Goal: Task Accomplishment & Management: Use online tool/utility

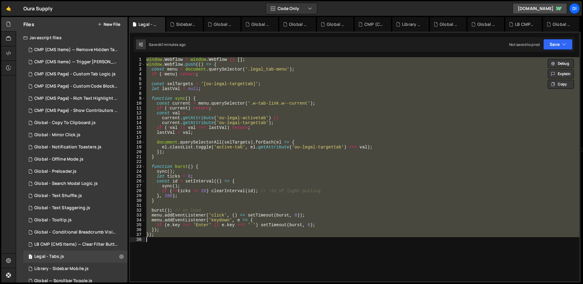
click at [244, 110] on div "window . Webflow = window . Webflow || [ ] ; window . Webflow . push (( ) => { …" at bounding box center [362, 169] width 434 height 224
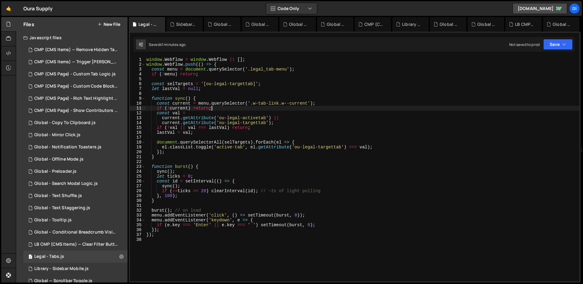
type textarea "});"
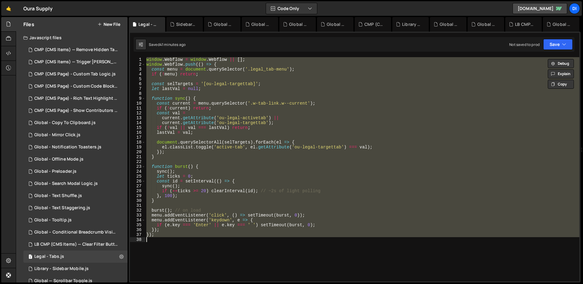
paste textarea
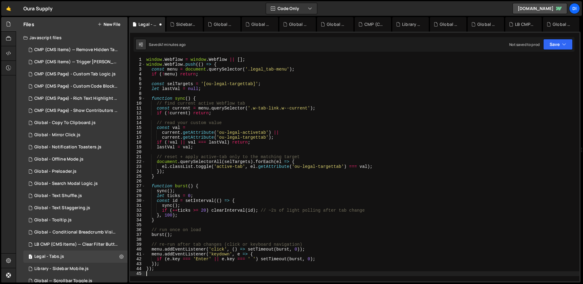
type textarea "});"
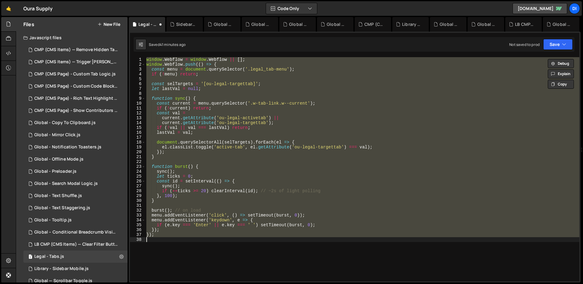
paste textarea
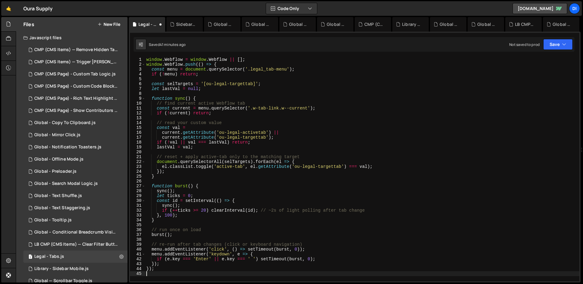
type textarea "});"
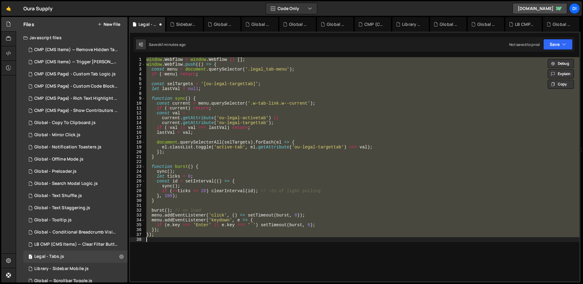
paste textarea
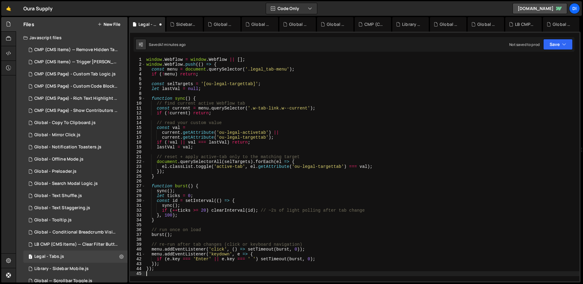
type textarea "});"
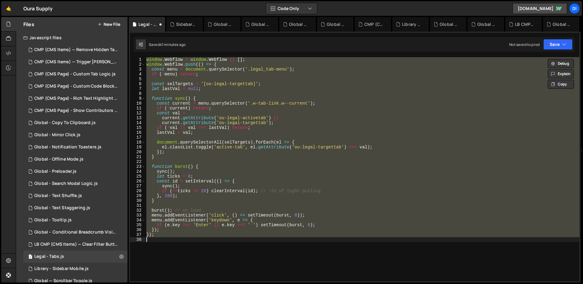
paste textarea
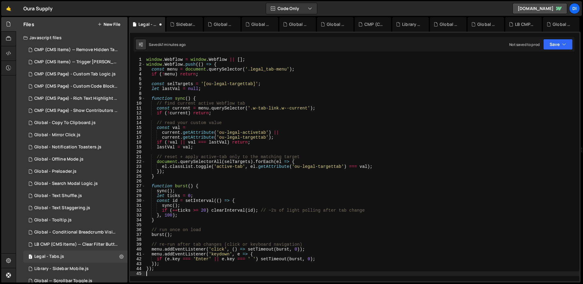
type textarea "});"
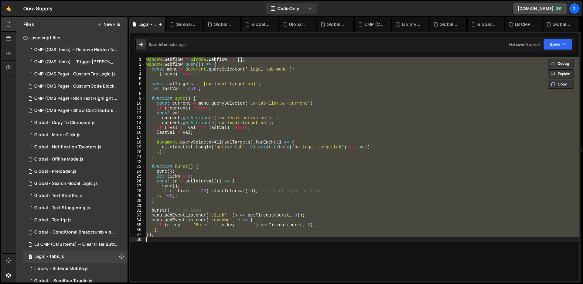
paste textarea
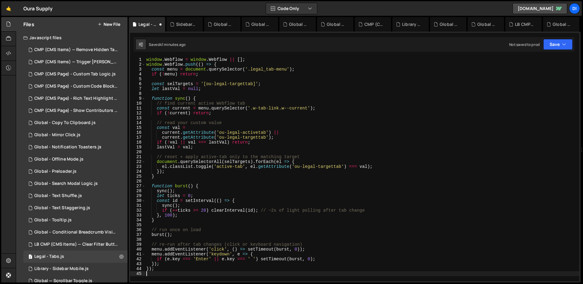
type textarea "});"
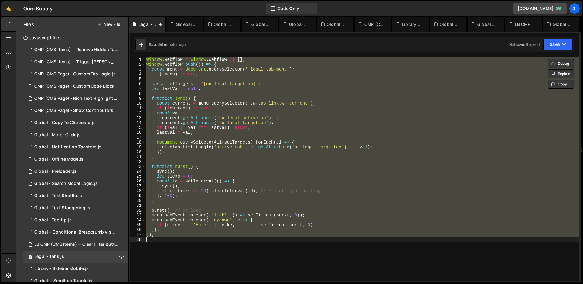
paste textarea
click at [265, 70] on div "window . Webflow = window . Webflow || [ ] ; window . Webflow . push (( ) => { …" at bounding box center [362, 169] width 434 height 224
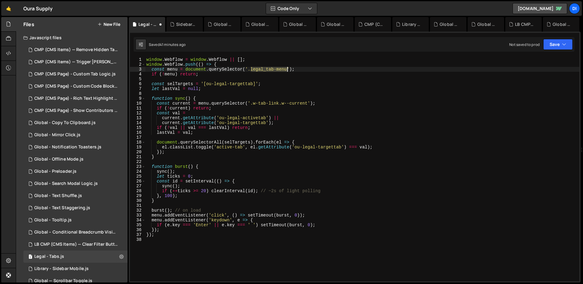
drag, startPoint x: 251, startPoint y: 69, endPoint x: 288, endPoint y: 71, distance: 36.5
click at [288, 71] on div "window . Webflow = window . Webflow || [ ] ; window . Webflow . push (( ) => { …" at bounding box center [362, 174] width 434 height 234
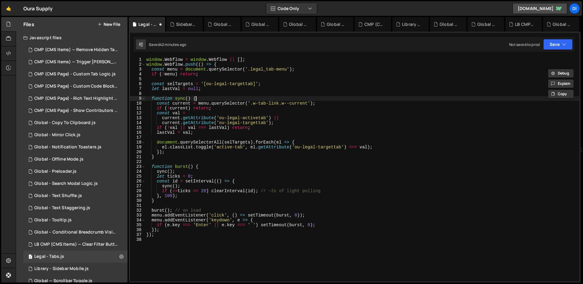
click at [231, 96] on div "window . Webflow = window . Webflow || [ ] ; window . Webflow . push (( ) => { …" at bounding box center [362, 174] width 434 height 234
type textarea "});"
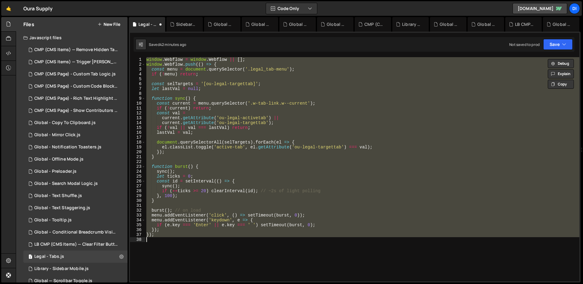
paste textarea
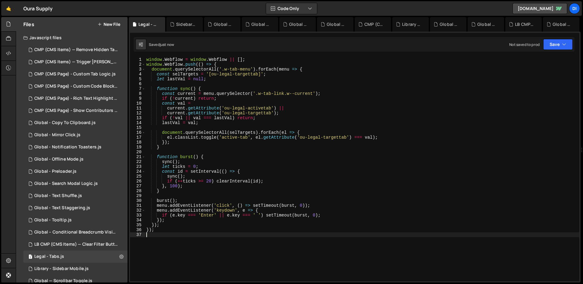
click at [190, 99] on div "window . Webflow = window . Webflow || [ ] ; window . Webflow . push (( ) => { …" at bounding box center [362, 174] width 434 height 234
click at [203, 119] on div "window . Webflow = window . Webflow || [ ] ; window . Webflow . push (( ) => { …" at bounding box center [362, 174] width 434 height 234
type textarea "if (!val || val === lastVal) return;"
click at [87, 70] on div "1 CMP (CMS Page) - Custom Tab Logic.js 0" at bounding box center [75, 74] width 104 height 12
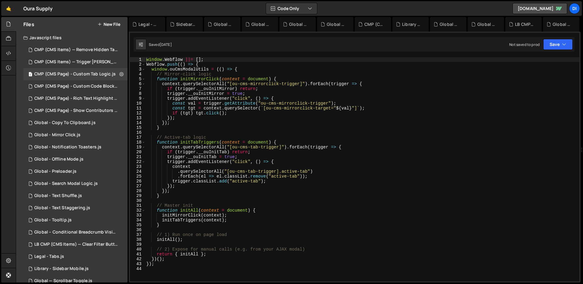
click at [218, 113] on div "window . Webflow ||= [ ] ; Webflow . push (( ) => { window . ouCmsModalUtils = …" at bounding box center [362, 174] width 434 height 234
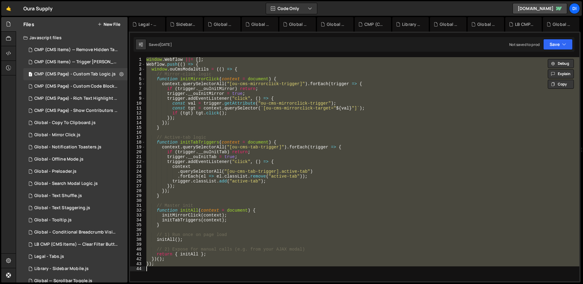
click at [268, 149] on div "window . Webflow ||= [ ] ; Webflow . push (( ) => { window . ouCmsModalUtils = …" at bounding box center [362, 169] width 434 height 224
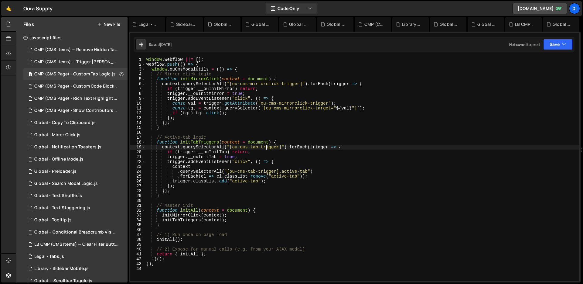
type textarea "});"
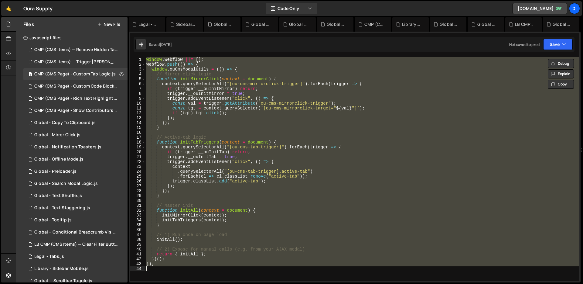
paste textarea
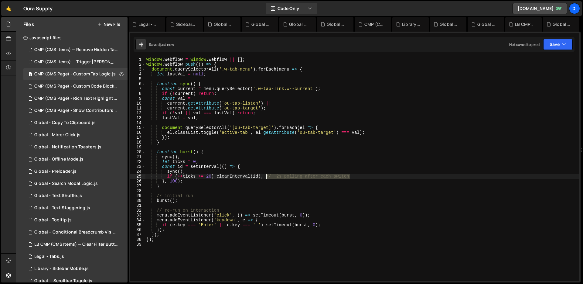
drag, startPoint x: 364, startPoint y: 176, endPoint x: 265, endPoint y: 174, distance: 98.4
click at [265, 174] on div "window . Webflow = window . Webflow || [ ] ; window . Webflow . push (( ) => { …" at bounding box center [362, 174] width 434 height 234
type textarea "if (++ticks >= 20) clearInterval(id);"
click at [205, 190] on div "window . Webflow = window . Webflow || [ ] ; window . Webflow . push (( ) => { …" at bounding box center [362, 174] width 434 height 234
drag, startPoint x: 225, startPoint y: 103, endPoint x: 259, endPoint y: 104, distance: 33.4
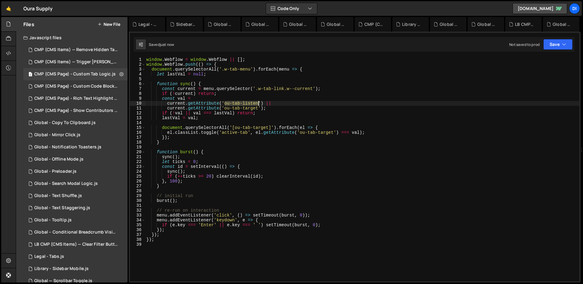
click at [259, 104] on div "window . Webflow = window . Webflow || [ ] ; window . Webflow . push (( ) => { …" at bounding box center [362, 174] width 434 height 234
click at [199, 114] on div "window . Webflow = window . Webflow || [ ] ; window . Webflow . push (( ) => { …" at bounding box center [362, 174] width 434 height 234
type textarea "if (!val || val === lastVal) return;"
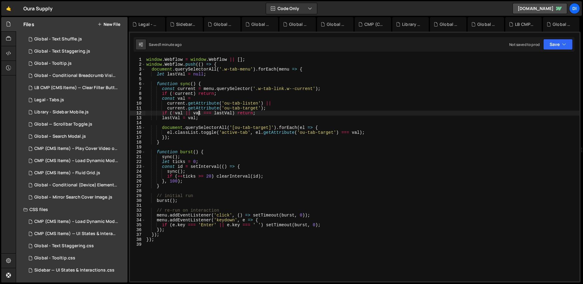
click at [315, 122] on div "window . Webflow = window . Webflow || [ ] ; window . Webflow . push (( ) => { …" at bounding box center [362, 174] width 434 height 234
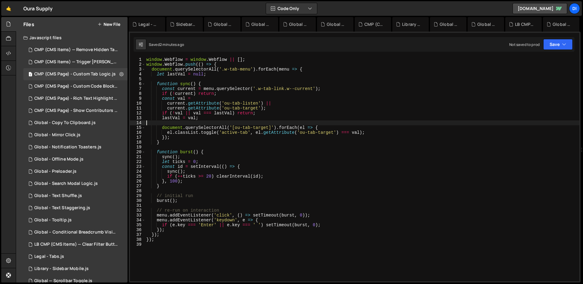
click at [223, 123] on div "window . Webflow = window . Webflow || [ ] ; window . Webflow . push (( ) => { …" at bounding box center [362, 174] width 434 height 234
type textarea "});"
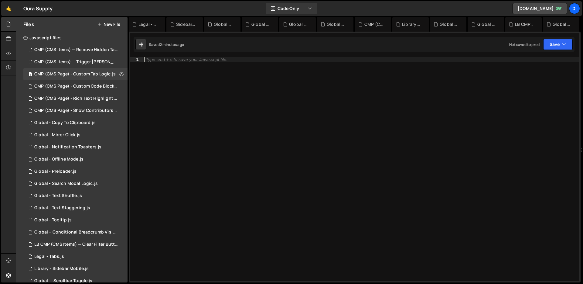
type textarea "});"
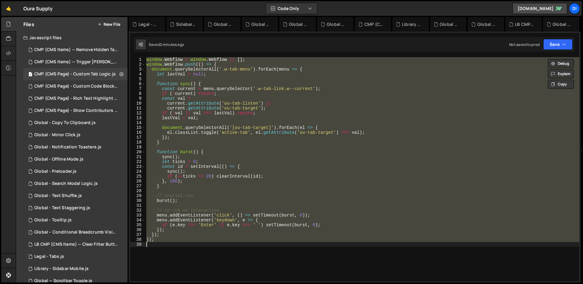
click at [218, 124] on div "window . Webflow = window . Webflow || [ ] ; window . Webflow . push (( ) => { …" at bounding box center [362, 169] width 434 height 224
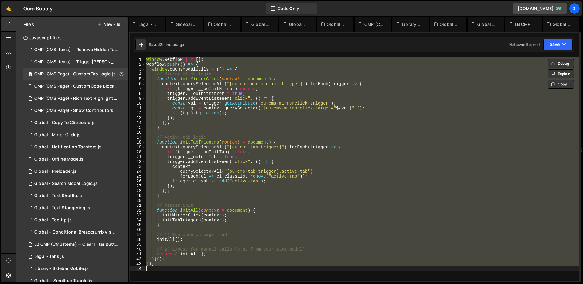
click at [228, 115] on div "window . Webflow ||= [ ] ; Webflow . push (( ) => { window . ouCmsModalUtils = …" at bounding box center [362, 169] width 434 height 224
type textarea "if (tgt) [DOMAIN_NAME]();"
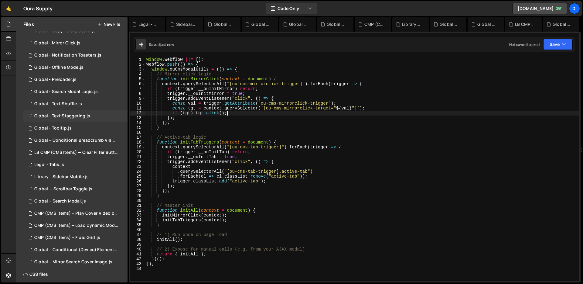
scroll to position [93, 0]
click at [76, 162] on div "1 Legal - Tabs.js 0" at bounding box center [75, 164] width 104 height 12
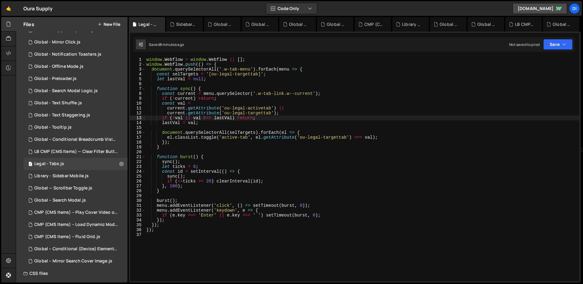
click at [309, 164] on div "window . Webflow = window . Webflow || [ ] ; window . Webflow . push (( ) => { …" at bounding box center [362, 174] width 434 height 234
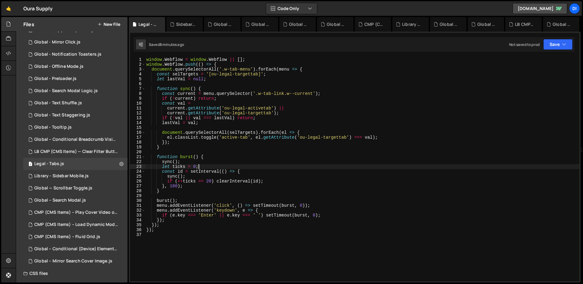
click at [310, 157] on div "window . Webflow = window . Webflow || [ ] ; window . Webflow . push (( ) => { …" at bounding box center [362, 174] width 434 height 234
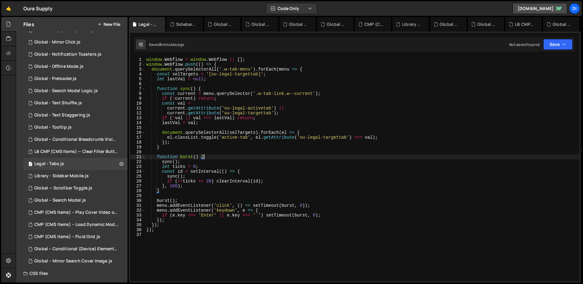
type textarea "});"
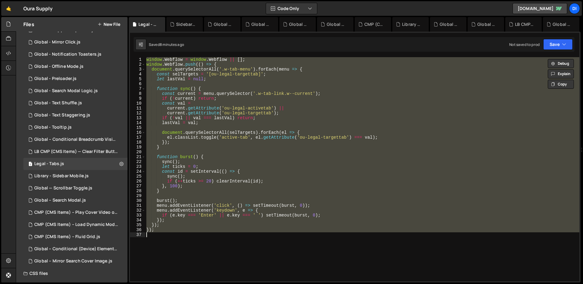
paste textarea
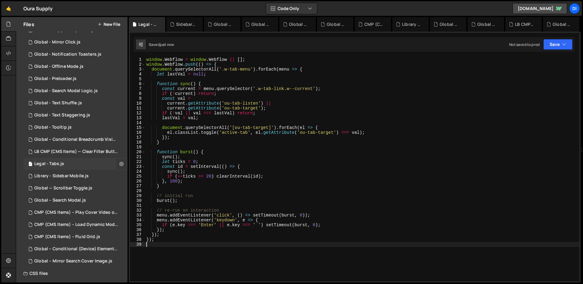
click at [119, 166] on icon at bounding box center [121, 164] width 4 height 6
type input "Legal - Tabs"
radio input "true"
checkbox input "true"
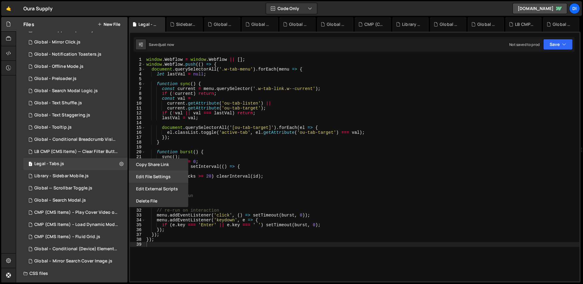
click at [162, 179] on button "Edit File Settings" at bounding box center [159, 176] width 60 height 12
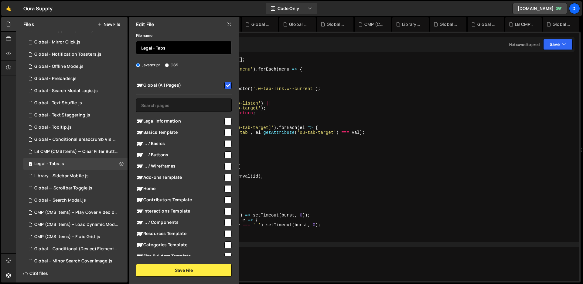
click at [180, 52] on input "Legal - Tabs" at bounding box center [184, 47] width 96 height 13
type input "Global - Tab Switch Mirror"
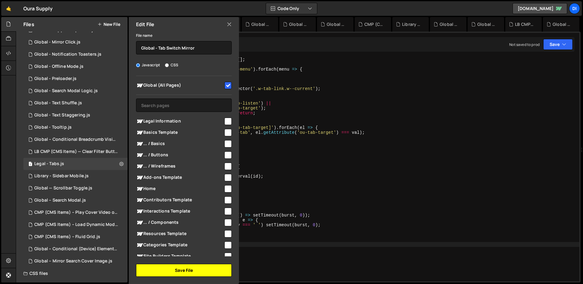
click at [204, 269] on button "Save File" at bounding box center [184, 270] width 96 height 13
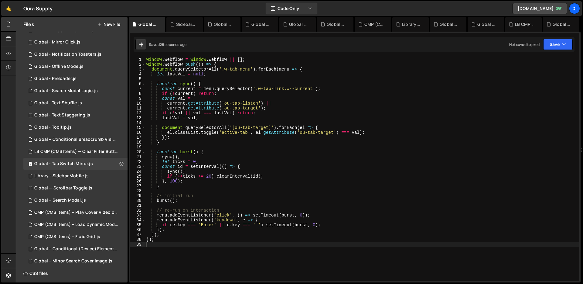
click at [231, 168] on div "window . Webflow = window . Webflow || [ ] ; window . Webflow . push (( ) => { …" at bounding box center [362, 174] width 434 height 234
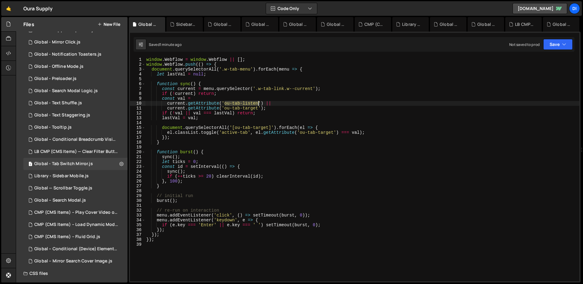
drag, startPoint x: 225, startPoint y: 103, endPoint x: 258, endPoint y: 103, distance: 33.4
click at [258, 103] on div "window . Webflow = window . Webflow || [ ] ; window . Webflow . push (( ) => { …" at bounding box center [362, 174] width 434 height 234
type textarea "current.getAttribute('ou-tab-listen') ||"
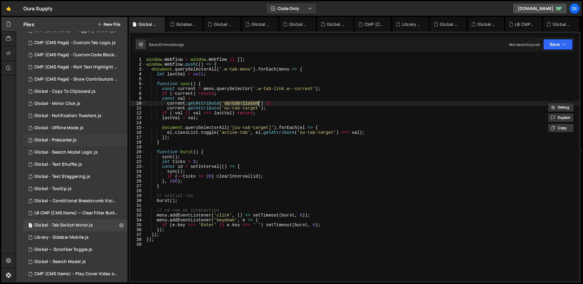
scroll to position [0, 0]
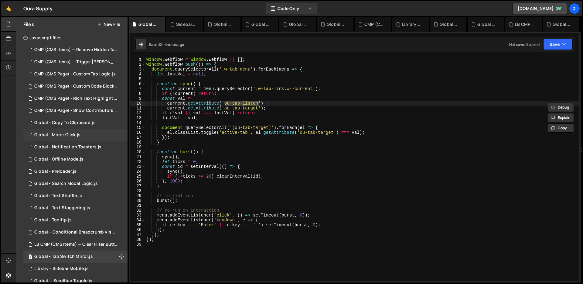
click at [88, 133] on div "1 Global - Mirror Click.js 0" at bounding box center [75, 135] width 104 height 12
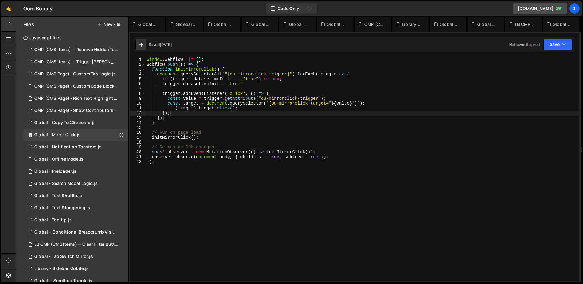
click at [288, 103] on div "window . Webflow ||= [ ] ; Webflow . push (( ) => { function initMirrorClick ( …" at bounding box center [362, 174] width 434 height 234
drag, startPoint x: 262, startPoint y: 97, endPoint x: 318, endPoint y: 98, distance: 55.9
click at [318, 98] on div "window . Webflow ||= [ ] ; Webflow . push (( ) => { function initMirrorClick ( …" at bounding box center [362, 174] width 434 height 234
click at [260, 72] on div "window . Webflow ||= [ ] ; Webflow . push (( ) => { function initMirrorClick ( …" at bounding box center [362, 174] width 434 height 234
drag, startPoint x: 231, startPoint y: 73, endPoint x: 287, endPoint y: 76, distance: 56.2
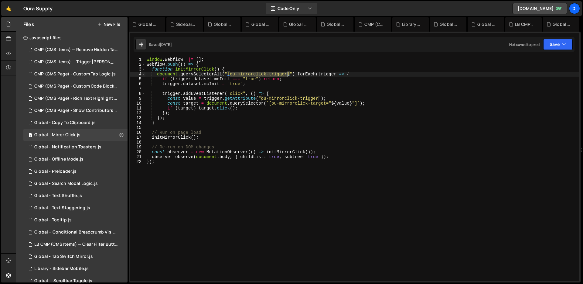
click at [287, 76] on div "window . Webflow ||= [ ] ; Webflow . push (( ) => { function initMirrorClick ( …" at bounding box center [362, 174] width 434 height 234
click at [281, 102] on div "window . Webflow ||= [ ] ; Webflow . push (( ) => { function initMirrorClick ( …" at bounding box center [362, 174] width 434 height 234
type textarea "const target = document.querySelector(`[ou-mirrorclick-target="${value}"]`);"
drag, startPoint x: 272, startPoint y: 102, endPoint x: 326, endPoint y: 103, distance: 54.7
click at [326, 103] on div "window . Webflow ||= [ ] ; Webflow . push (( ) => { function initMirrorClick ( …" at bounding box center [362, 174] width 434 height 234
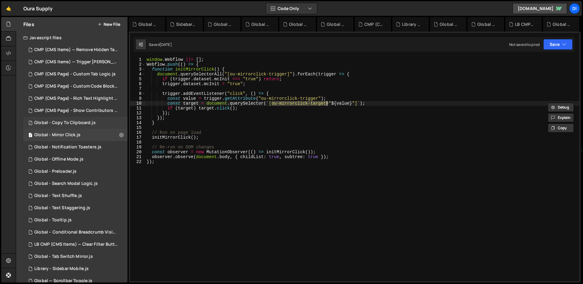
click at [104, 125] on div "1 Global - Copy To Clipboard.js 0" at bounding box center [75, 123] width 104 height 12
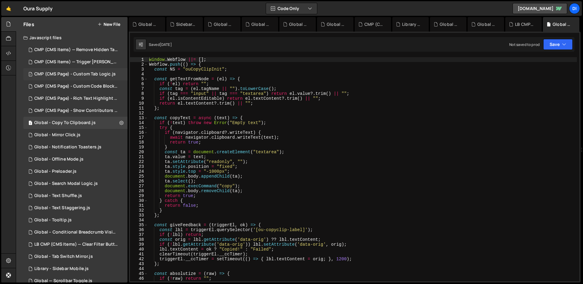
click at [95, 73] on div "CMP (CMS Page) - Custom Tab Logic.js" at bounding box center [74, 73] width 81 height 5
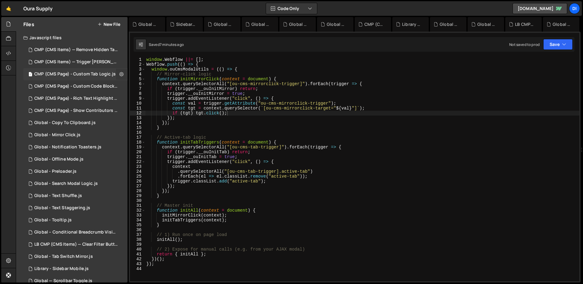
click at [119, 73] on icon at bounding box center [121, 74] width 4 height 6
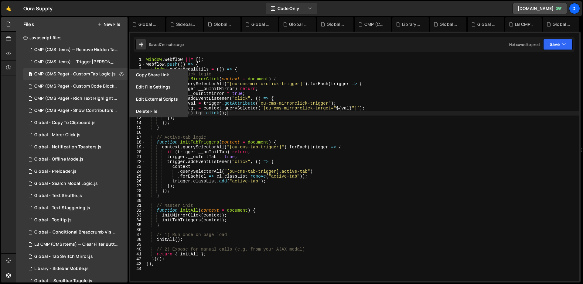
click at [241, 77] on div "window . Webflow ||= [ ] ; Webflow . push (( ) => { window . ouCmsModalUtils = …" at bounding box center [362, 174] width 434 height 234
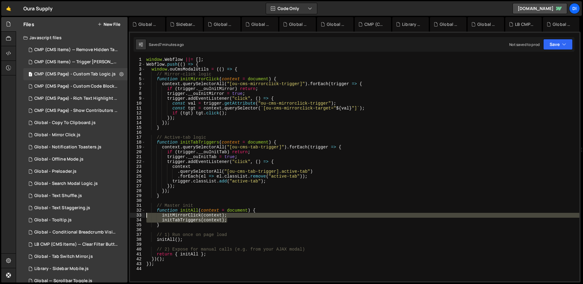
drag, startPoint x: 229, startPoint y: 219, endPoint x: 144, endPoint y: 215, distance: 85.8
click at [144, 215] on div "function initMirrorClick(context = document) { 1 2 3 4 5 6 7 8 9 10 11 12 13 14…" at bounding box center [354, 169] width 449 height 224
click at [219, 124] on div "window . Webflow ||= [ ] ; Webflow . push (( ) => { window . ouCmsModalUtils = …" at bounding box center [362, 174] width 434 height 234
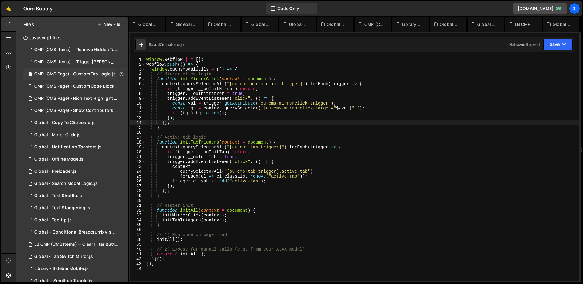
click at [122, 75] on button at bounding box center [121, 74] width 11 height 11
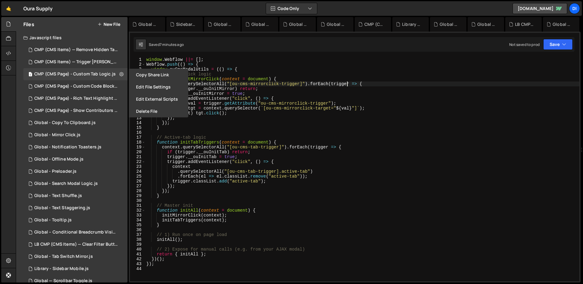
click at [348, 84] on div "window . Webflow ||= [ ] ; Webflow . push (( ) => { window . ouCmsModalUtils = …" at bounding box center [362, 174] width 434 height 234
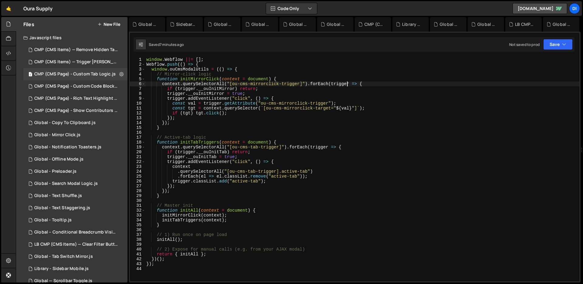
click at [311, 98] on div "window . Webflow ||= [ ] ; Webflow . push (( ) => { window . ouCmsModalUtils = …" at bounding box center [362, 174] width 434 height 234
type textarea "});"
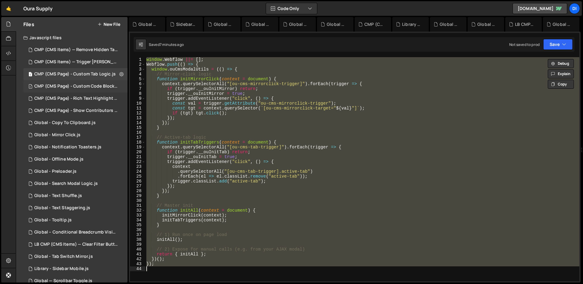
click at [82, 81] on div "1 CMP (CMS Page) - Custom Code Block Setup.js 0" at bounding box center [76, 86] width 106 height 12
click at [85, 73] on div "CMP (CMS Page) - Custom Tab Logic.js" at bounding box center [74, 73] width 81 height 5
click at [80, 84] on div "CMP (CMS Page) - Custom Code Block Setup.js" at bounding box center [76, 86] width 84 height 5
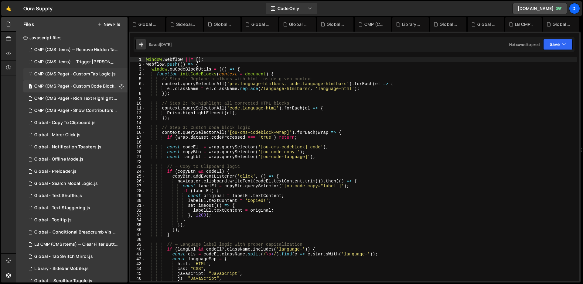
click at [85, 75] on div "CMP (CMS Page) - Custom Tab Logic.js" at bounding box center [74, 73] width 81 height 5
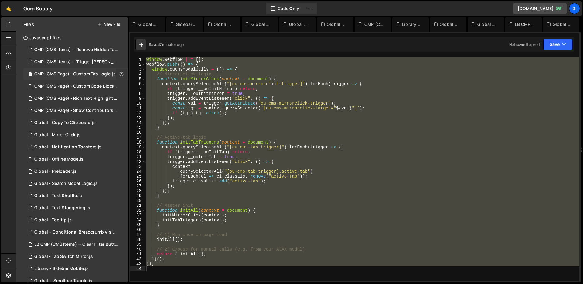
click at [119, 74] on icon at bounding box center [121, 74] width 4 height 6
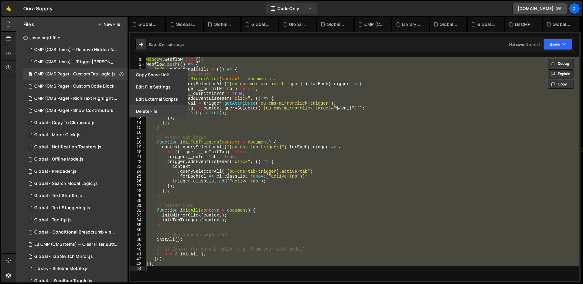
click at [156, 112] on button "Delete File" at bounding box center [159, 111] width 60 height 12
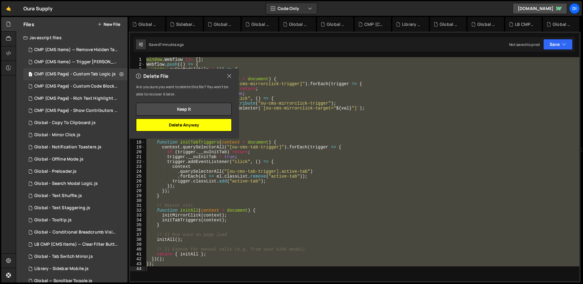
click at [203, 124] on button "Delete Anyway" at bounding box center [184, 124] width 96 height 13
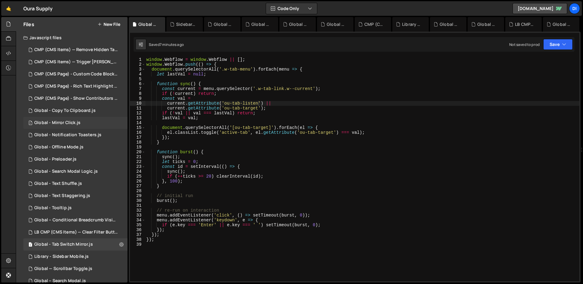
click at [91, 125] on div "1 Global - Mirror Click.js 0" at bounding box center [75, 123] width 104 height 12
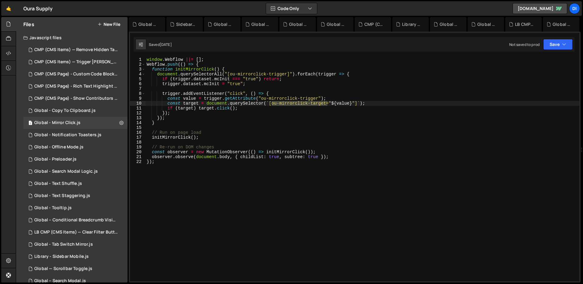
click at [170, 104] on div "window . Webflow ||= [ ] ; Webflow . push (( ) => { function initMirrorClick ( …" at bounding box center [362, 174] width 434 height 234
click at [205, 103] on div "window . Webflow ||= [ ] ; Webflow . push (( ) => { function initMirrorClick ( …" at bounding box center [362, 174] width 434 height 234
click at [203, 103] on div "window . Webflow ||= [ ] ; Webflow . push (( ) => { function initMirrorClick ( …" at bounding box center [362, 174] width 434 height 234
click at [229, 117] on div "window . Webflow ||= [ ] ; Webflow . push (( ) => { function initMirrorClick ( …" at bounding box center [362, 174] width 434 height 234
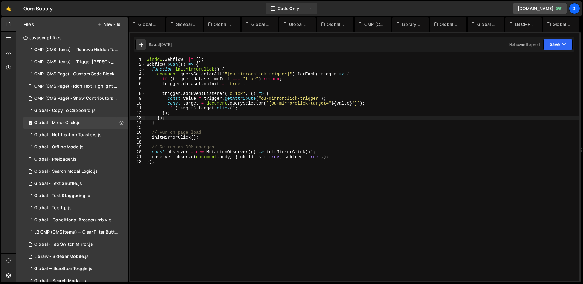
click at [232, 99] on div "window . Webflow ||= [ ] ; Webflow . push (( ) => { function initMirrorClick ( …" at bounding box center [362, 174] width 434 height 234
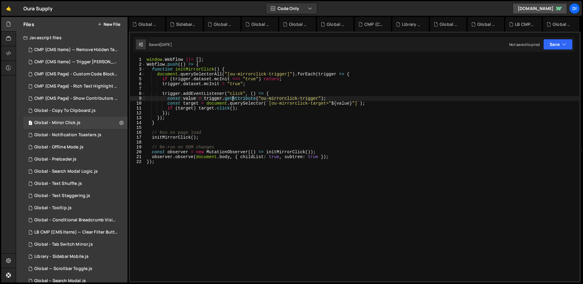
type textarea "observer.observe(document.body, { childList: true, subtree: true }); });"
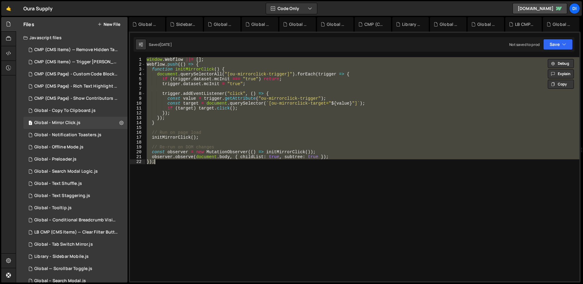
click at [217, 127] on div "window . Webflow ||= [ ] ; Webflow . push (( ) => { function initMirrorClick ( …" at bounding box center [362, 169] width 434 height 224
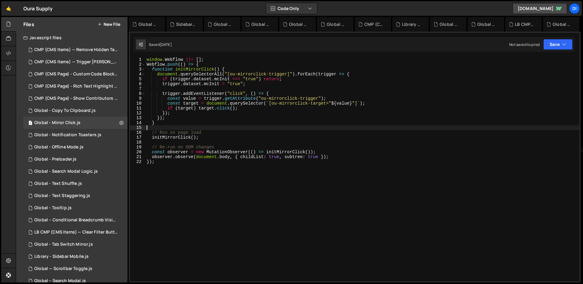
type textarea "observer.observe(document.body, { childList: true, subtree: true }); });"
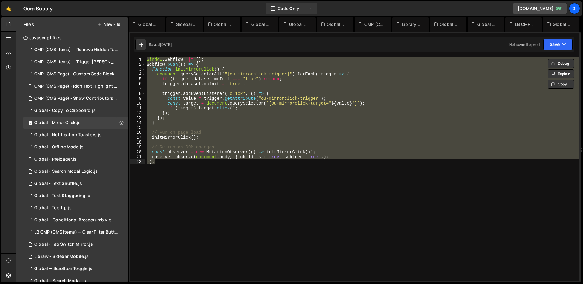
paste textarea
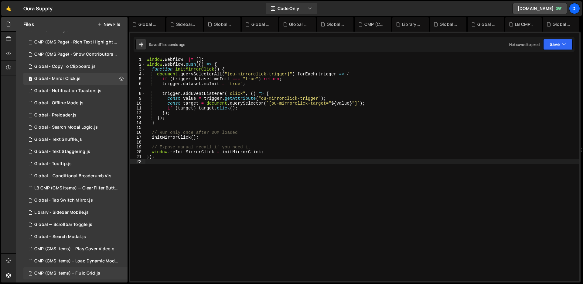
scroll to position [34, 0]
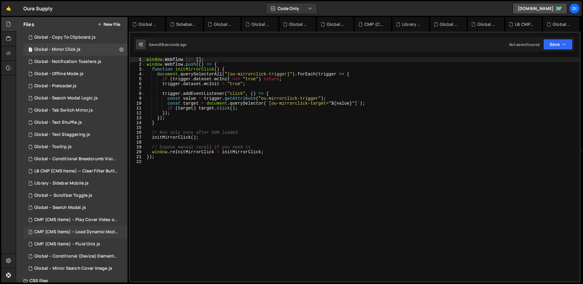
scroll to position [43, 0]
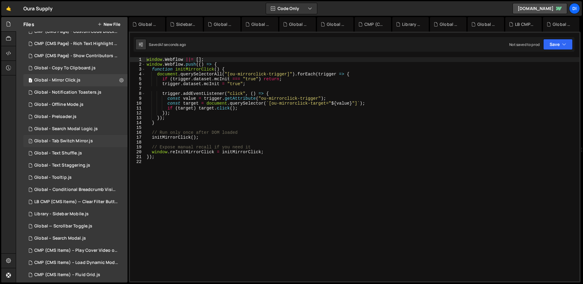
click at [96, 142] on div "1 Global - Tab Switch Mirror.js 0" at bounding box center [75, 141] width 104 height 12
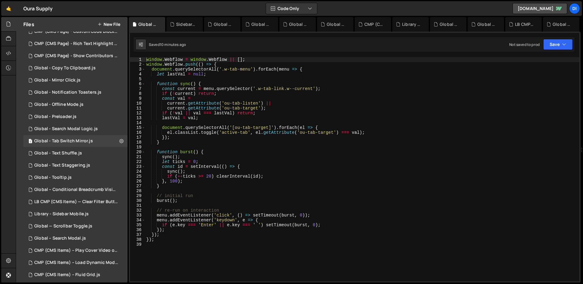
click at [209, 150] on div "window . Webflow = window . Webflow || [ ] ; window . Webflow . push (( ) => { …" at bounding box center [362, 174] width 434 height 234
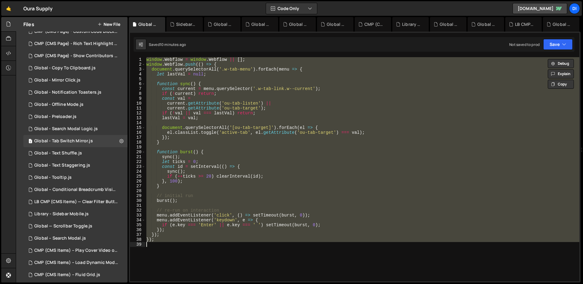
click at [217, 140] on div "window . Webflow = window . Webflow || [ ] ; window . Webflow . push (( ) => { …" at bounding box center [362, 169] width 434 height 224
click at [207, 108] on div "window . Webflow = window . Webflow || [ ] ; window . Webflow . push (( ) => { …" at bounding box center [362, 169] width 434 height 224
type textarea "current.getAttribute('ou-tab-target');"
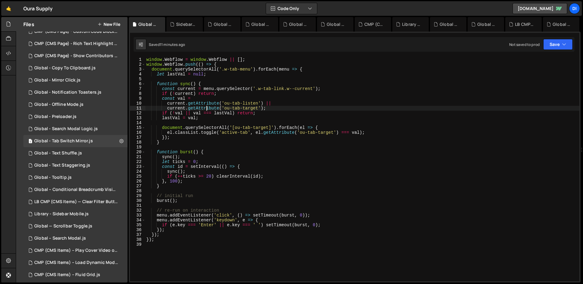
click at [278, 147] on div "window . Webflow = window . Webflow || [ ] ; window . Webflow . push (( ) => { …" at bounding box center [362, 174] width 434 height 234
click at [286, 138] on div "window . Webflow = window . Webflow || [ ] ; window . Webflow . push (( ) => { …" at bounding box center [362, 174] width 434 height 234
type textarea "});"
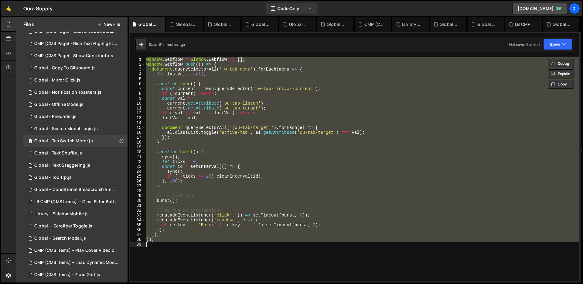
paste textarea
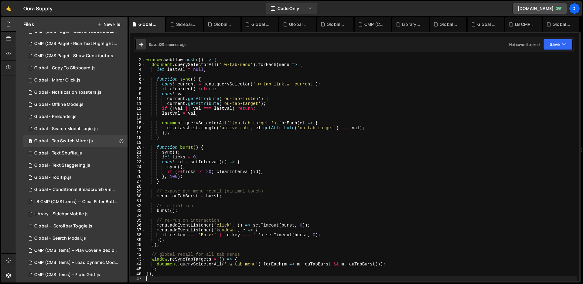
click at [266, 92] on div "window . Webflow = window . Webflow || [ ] ; window . Webflow . push (( ) => { …" at bounding box center [361, 170] width 432 height 234
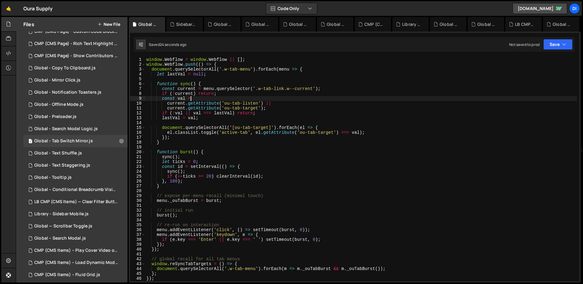
scroll to position [0, 0]
click at [258, 151] on div "window . Webflow = window . Webflow || [ ] ; window . Webflow . push (( ) => { …" at bounding box center [361, 174] width 432 height 234
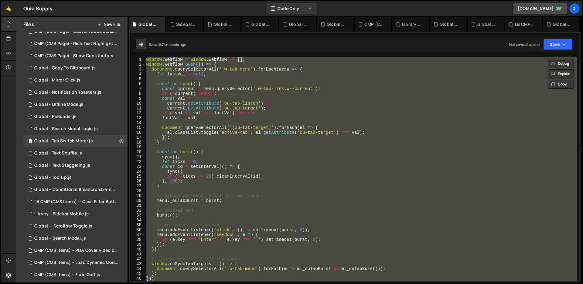
click at [206, 66] on div "window . Webflow = window . Webflow || [ ] ; window . Webflow . push (( ) => { …" at bounding box center [361, 169] width 432 height 224
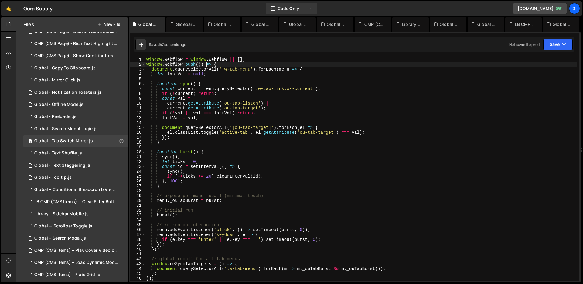
type textarea "});"
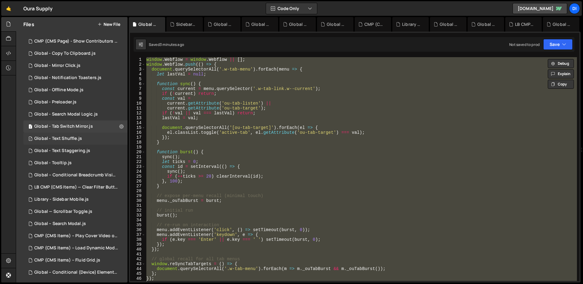
scroll to position [111, 0]
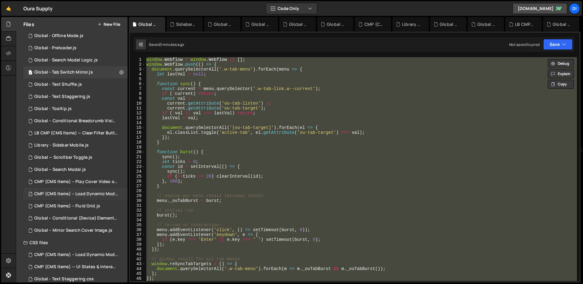
click at [87, 196] on div "CMP (CMS Items) – Load Dynamic Modal (AJAX).js" at bounding box center [76, 193] width 84 height 5
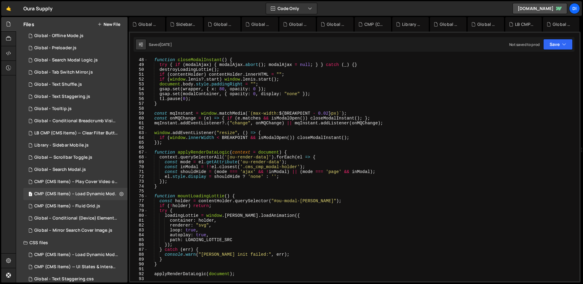
scroll to position [247, 0]
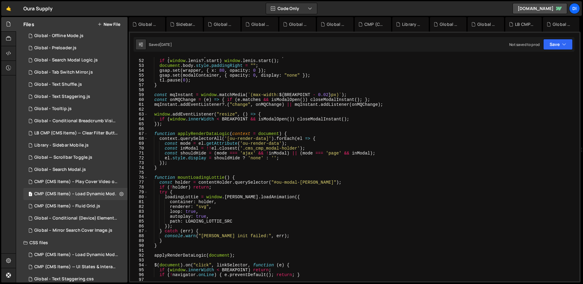
click at [289, 138] on div "if ( contentHolder ) contentHolder . innerHTML = "" ; if ( window . lenis ?. st…" at bounding box center [362, 170] width 429 height 234
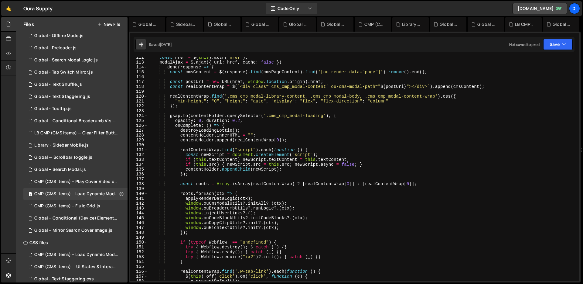
scroll to position [581, 0]
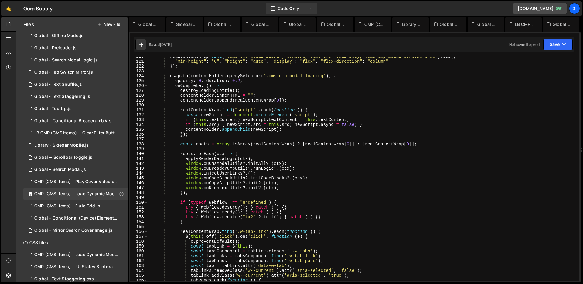
click at [205, 173] on div "realContentWrap . find ( '.cms_cmp_modal-library-content, .cms_cmp_modal-body, …" at bounding box center [362, 171] width 429 height 234
click at [222, 171] on div "realContentWrap . find ( '.cms_cmp_modal-library-content, .cms_cmp_modal-body, …" at bounding box center [362, 171] width 429 height 234
click at [221, 162] on div "realContentWrap . find ( '.cms_cmp_modal-library-content, .cms_cmp_modal-body, …" at bounding box center [362, 171] width 429 height 234
click at [254, 187] on div "realContentWrap . find ( '.cms_cmp_modal-library-content, .cms_cmp_modal-body, …" at bounding box center [362, 171] width 429 height 234
click at [315, 162] on div "realContentWrap . find ( '.cms_cmp_modal-library-content, .cms_cmp_modal-body, …" at bounding box center [362, 171] width 429 height 234
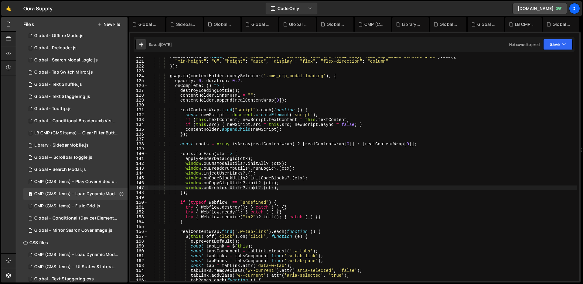
type textarea "window.ouCmsModalUtils?.initAll?.(ctx);"
drag, startPoint x: 300, startPoint y: 163, endPoint x: 139, endPoint y: 165, distance: 160.7
click at [139, 165] on div "window.ouCmsModalUtils?.initAll?.(ctx); 120 121 122 123 124 125 126 127 128 129…" at bounding box center [354, 169] width 449 height 224
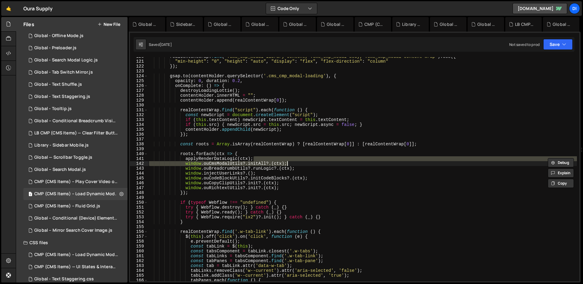
click at [255, 159] on div "realContentWrap . find ( '.cms_cmp_modal-library-content, .cms_cmp_modal-body, …" at bounding box center [362, 169] width 429 height 224
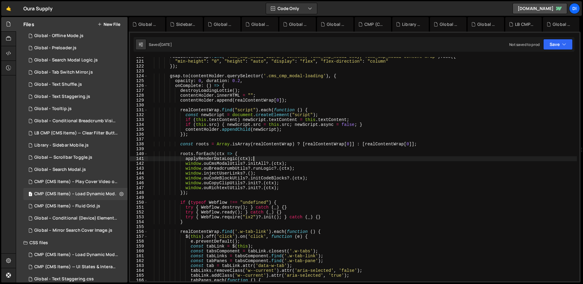
click at [276, 157] on div "realContentWrap . find ( '.cms_cmp_modal-library-content, .cms_cmp_modal-body, …" at bounding box center [362, 171] width 429 height 234
click at [308, 163] on div "realContentWrap . find ( '.cms_cmp_modal-library-content, .cms_cmp_modal-body, …" at bounding box center [362, 171] width 429 height 234
type textarea "window.ouCmsModalUtils?.initAll?.(ctx);"
drag, startPoint x: 307, startPoint y: 164, endPoint x: 128, endPoint y: 164, distance: 179.2
click at [128, 164] on div "Files New File Javascript files 1 CMP (CMS Items) — Remove Hidden Tags on Load.…" at bounding box center [299, 149] width 567 height 265
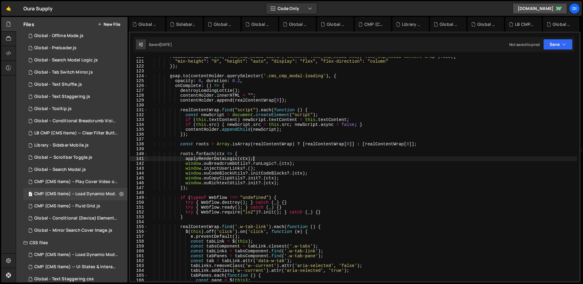
click at [287, 184] on div "realContentWrap . find ( '.cms_cmp_modal-library-content, .cms_cmp_modal-body, …" at bounding box center [362, 171] width 429 height 234
type textarea "window.ouRichtextUtils?.init?.(ctx);"
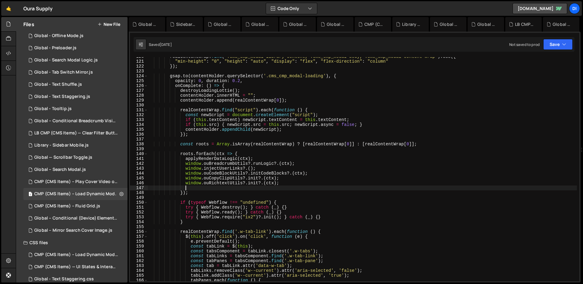
paste textarea
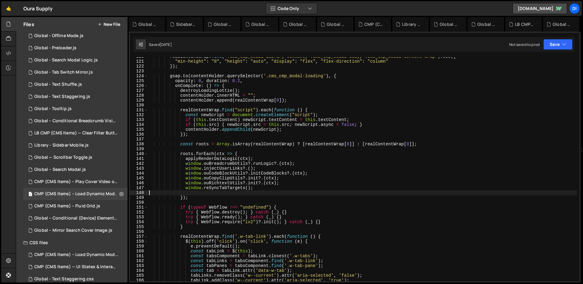
click at [264, 189] on div "realContentWrap . find ( '.cms_cmp_modal-library-content, .cms_cmp_modal-body, …" at bounding box center [362, 171] width 429 height 234
type textarea "window.reSyncTabTargets();"
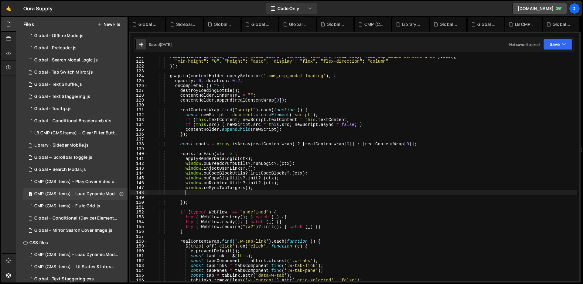
scroll to position [0, 2]
paste textarea
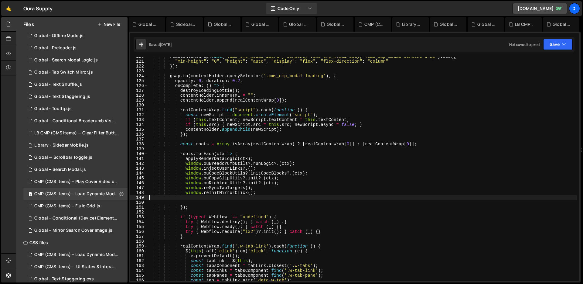
scroll to position [0, 0]
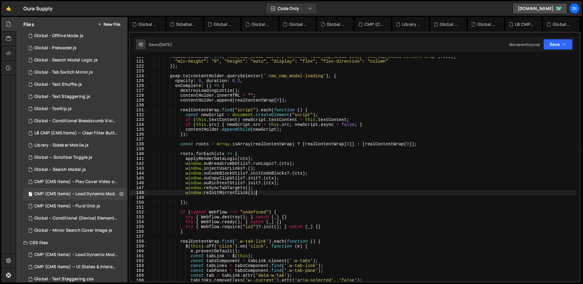
click at [275, 181] on div "realContentWrap . find ( '.cms_cmp_modal-library-content, .cms_cmp_modal-body, …" at bounding box center [362, 171] width 429 height 234
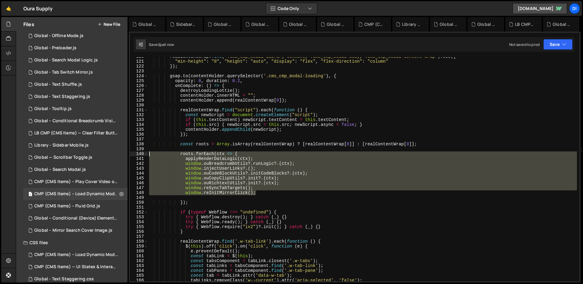
drag, startPoint x: 272, startPoint y: 192, endPoint x: 141, endPoint y: 151, distance: 136.7
click at [141, 151] on div "window.ouRichtextUtils?.init?.(ctx); 120 121 122 123 124 125 126 127 128 129 13…" at bounding box center [354, 169] width 449 height 224
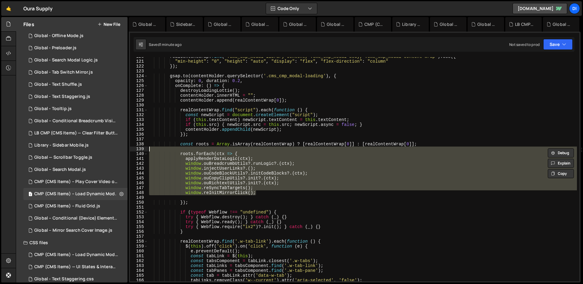
click at [273, 131] on div "realContentWrap . find ( '.cms_cmp_modal-library-content, .cms_cmp_modal-body, …" at bounding box center [362, 171] width 429 height 234
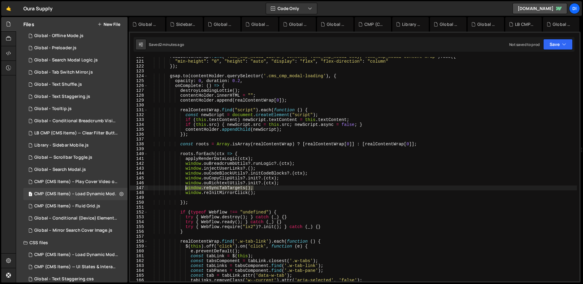
drag, startPoint x: 254, startPoint y: 187, endPoint x: 186, endPoint y: 187, distance: 67.1
click at [186, 187] on div "realContentWrap . find ( '.cms_cmp_modal-library-content, .cms_cmp_modal-body, …" at bounding box center [362, 171] width 429 height 234
paste textarea "?."
drag, startPoint x: 186, startPoint y: 192, endPoint x: 256, endPoint y: 192, distance: 70.5
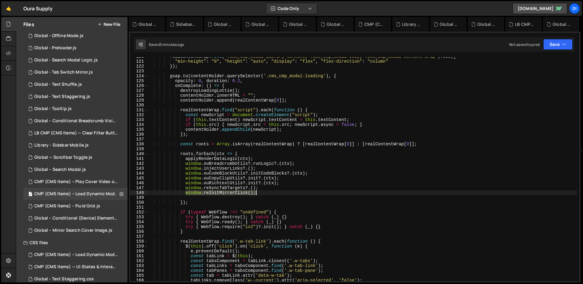
click at [256, 192] on div "realContentWrap . find ( '.cms_cmp_modal-library-content, .cms_cmp_modal-body, …" at bounding box center [362, 171] width 429 height 234
paste textarea "?."
click at [278, 152] on div "realContentWrap . find ( '.cms_cmp_modal-library-content, .cms_cmp_modal-body, …" at bounding box center [362, 171] width 429 height 234
type textarea "roots.forEach(ctx => {"
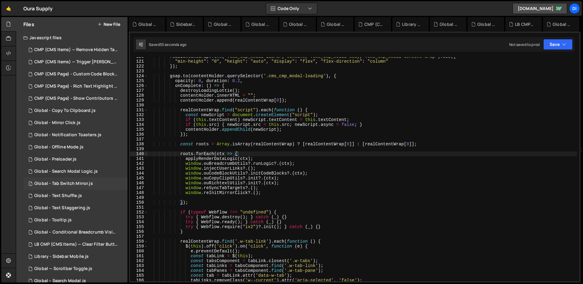
click at [73, 188] on div "1 Global - Tab Switch Mirror.js 0" at bounding box center [75, 183] width 104 height 12
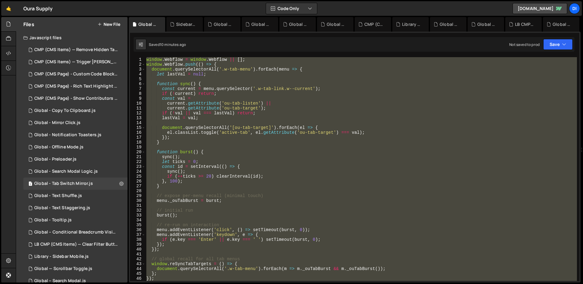
click at [263, 151] on div "window . Webflow = window . Webflow || [ ] ; window . Webflow . push (( ) => { …" at bounding box center [361, 169] width 432 height 224
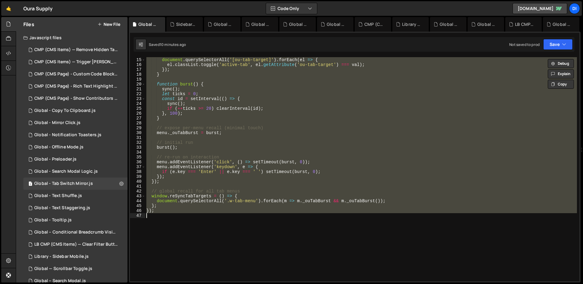
scroll to position [68, 0]
click at [226, 103] on div "document . querySelectorAll ( '[ou-tab-target]' ) . forEach ( el => { el . clas…" at bounding box center [361, 169] width 432 height 224
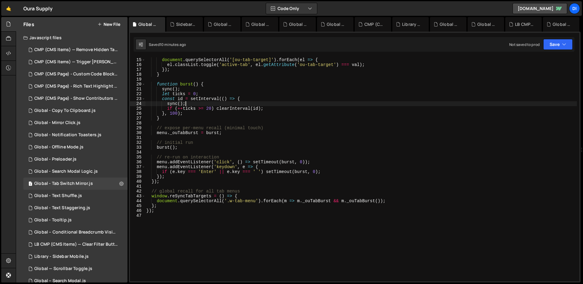
scroll to position [0, 0]
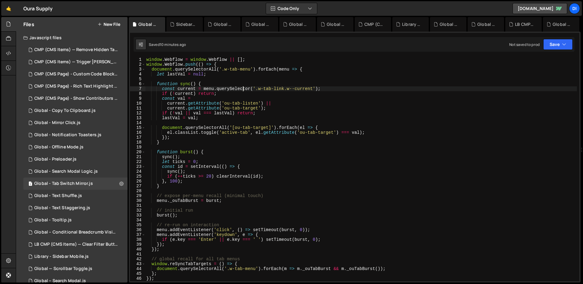
click at [243, 87] on div "window . Webflow = window . Webflow || [ ] ; window . Webflow . push (( ) => { …" at bounding box center [361, 174] width 432 height 234
type textarea "});"
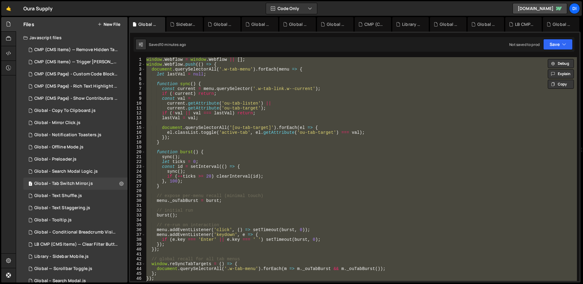
paste textarea
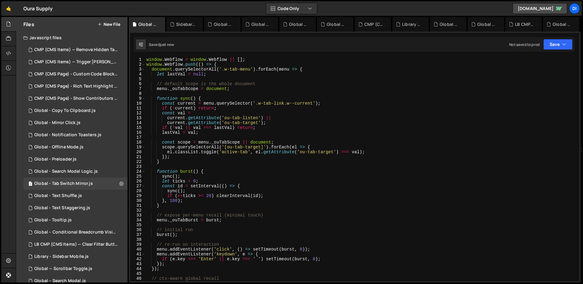
click at [243, 87] on div "window . Webflow = window . Webflow || [ ] ; window . Webflow . push (( ) => { …" at bounding box center [361, 174] width 432 height 234
type textarea "});"
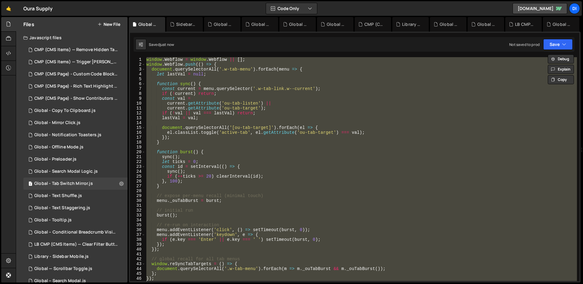
paste textarea
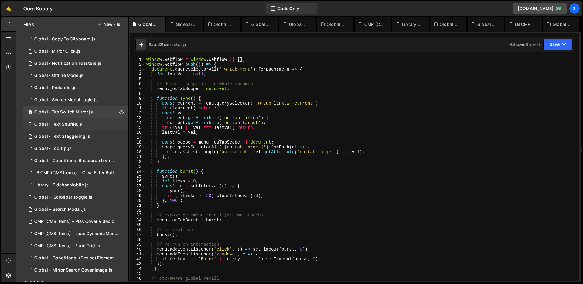
scroll to position [92, 0]
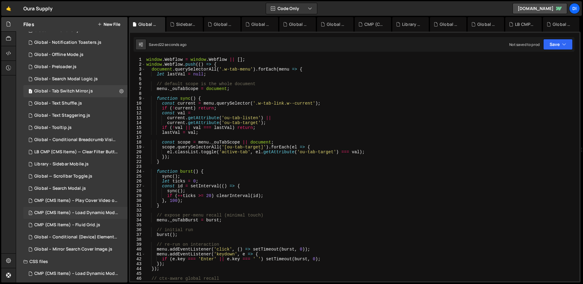
click at [89, 215] on div "CMP (CMS Items) – Load Dynamic Modal (AJAX).js" at bounding box center [76, 212] width 84 height 5
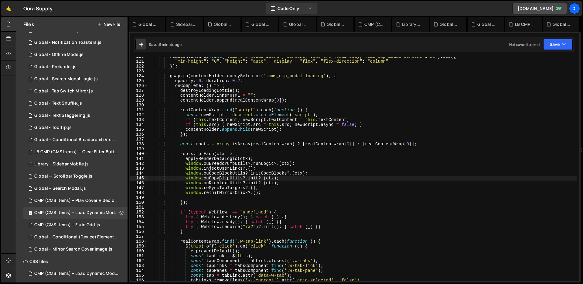
click at [220, 180] on div "realContentWrap . find ( '.cms_cmp_modal-library-content, .cms_cmp_modal-body, …" at bounding box center [362, 171] width 429 height 234
click at [232, 172] on div "realContentWrap . find ( '.cms_cmp_modal-library-content, .cms_cmp_modal-body, …" at bounding box center [362, 171] width 429 height 234
click at [255, 186] on div "realContentWrap . find ( '.cms_cmp_modal-library-content, .cms_cmp_modal-body, …" at bounding box center [362, 171] width 429 height 234
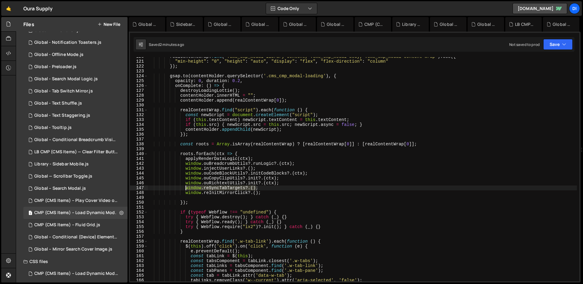
drag, startPoint x: 256, startPoint y: 186, endPoint x: 186, endPoint y: 187, distance: 70.2
click at [186, 187] on div "realContentWrap . find ( '.cms_cmp_modal-library-content, .cms_cmp_modal-body, …" at bounding box center [362, 171] width 429 height 234
paste textarea "(ctx"
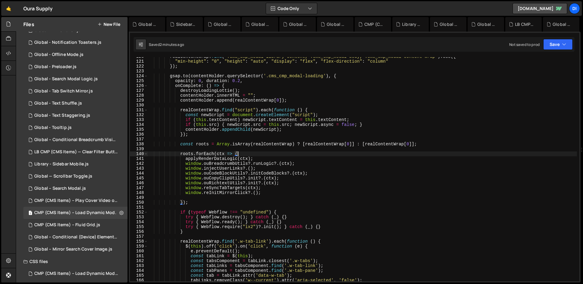
click at [259, 155] on div "realContentWrap . find ( '.cms_cmp_modal-library-content, .cms_cmp_modal-body, …" at bounding box center [362, 171] width 429 height 234
click at [268, 188] on div "realContentWrap . find ( '.cms_cmp_modal-library-content, .cms_cmp_modal-body, …" at bounding box center [362, 171] width 429 height 234
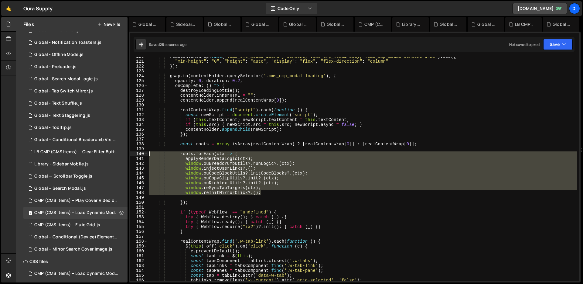
drag, startPoint x: 267, startPoint y: 193, endPoint x: 130, endPoint y: 154, distance: 142.3
click at [130, 154] on div "window.reSyncTabTargets(ctx); 120 121 122 123 124 125 126 127 128 129 130 131 1…" at bounding box center [354, 169] width 449 height 224
click at [207, 176] on div "realContentWrap . find ( '.cms_cmp_modal-library-content, .cms_cmp_modal-body, …" at bounding box center [362, 169] width 429 height 224
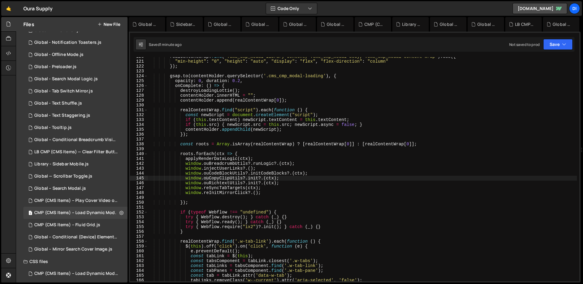
drag, startPoint x: 193, startPoint y: 178, endPoint x: 191, endPoint y: 181, distance: 3.1
click at [193, 178] on div "realContentWrap . find ( '.cms_cmp_modal-library-content, .cms_cmp_modal-body, …" at bounding box center [362, 171] width 429 height 234
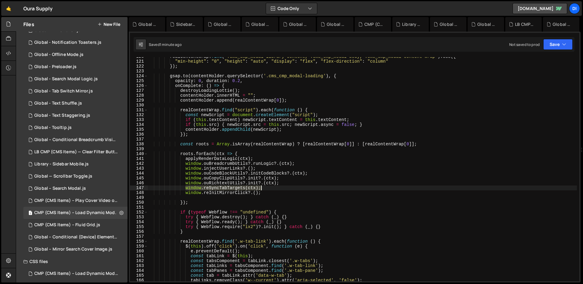
drag, startPoint x: 186, startPoint y: 187, endPoint x: 262, endPoint y: 186, distance: 75.9
click at [262, 186] on div "realContentWrap . find ( '.cms_cmp_modal-library-content, .cms_cmp_modal-body, …" at bounding box center [362, 171] width 429 height 234
paste textarea "?."
click at [272, 167] on div "realContentWrap . find ( '.cms_cmp_modal-library-content, .cms_cmp_modal-body, …" at bounding box center [362, 171] width 429 height 234
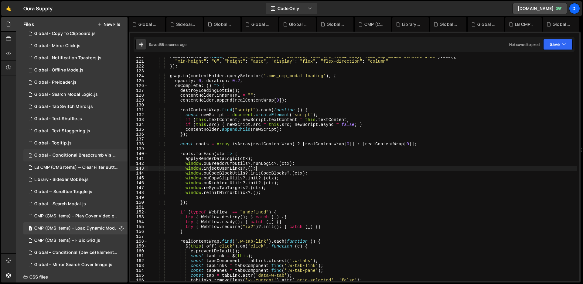
scroll to position [84, 0]
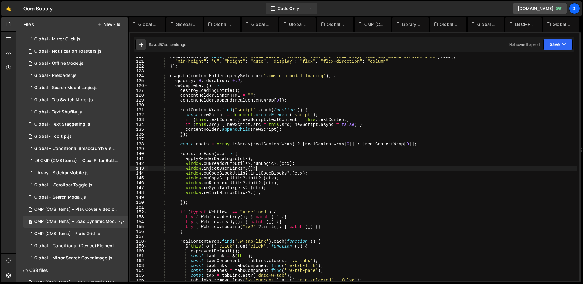
click at [253, 161] on div "realContentWrap . find ( '.cms_cmp_modal-library-content, .cms_cmp_modal-body, …" at bounding box center [362, 171] width 429 height 234
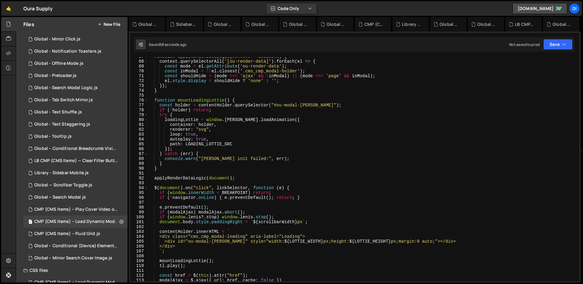
scroll to position [311, 0]
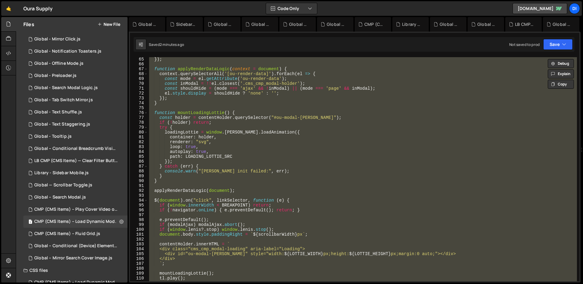
click at [239, 142] on div "}) ; function applyRenderDataLogic ( context = document ) { context . querySele…" at bounding box center [362, 169] width 429 height 224
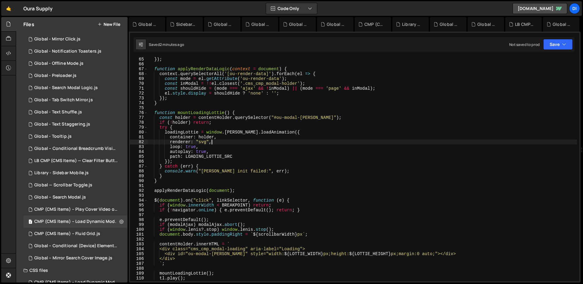
type textarea "})();"
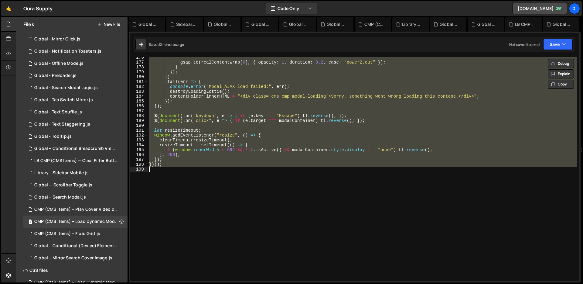
paste textarea
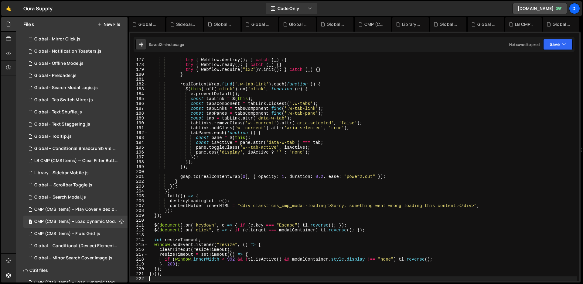
scroll to position [865, 0]
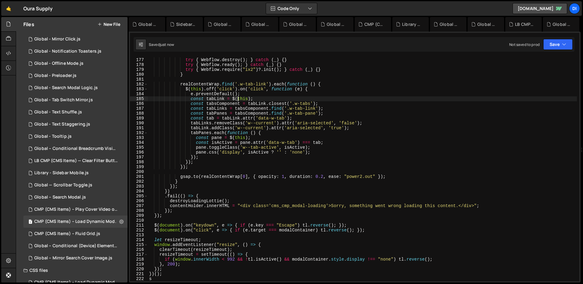
click at [239, 99] on div "if ( typeof Webflow !== "undefined" ) { try { Webflow . destroy ( ) ; } catch (…" at bounding box center [362, 170] width 429 height 234
type textarea "const tabLink = $(this);"
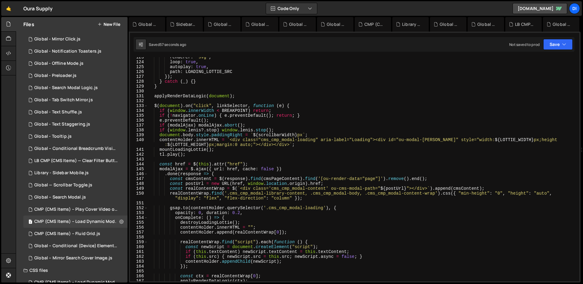
scroll to position [676, 0]
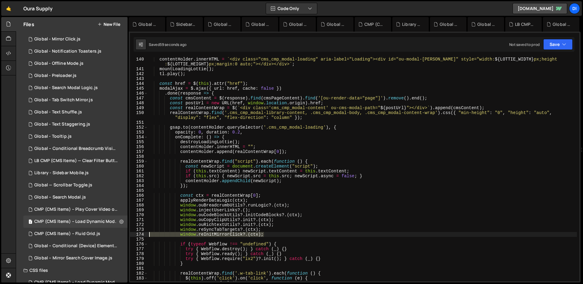
drag, startPoint x: 273, startPoint y: 234, endPoint x: 137, endPoint y: 234, distance: 136.4
click at [137, 234] on div "140 141 142 143 144 145 146 147 148 149 150 151 152 153 154 155 156 157 158 159…" at bounding box center [354, 169] width 449 height 224
type textarea "window.reInitMirrorClick?.(ctx);"
click at [320, 156] on div "contentHolder . innerHTML = ` <div class="cms_cmp_modal-loading" aria-label="Lo…" at bounding box center [362, 176] width 429 height 238
type textarea "window.reInitMirrorClick?.(ctx);"
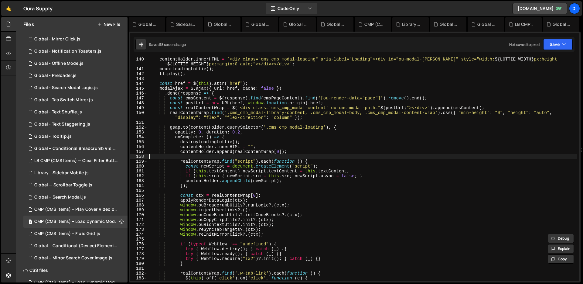
click at [320, 156] on div "contentHolder . innerHTML = ` <div class="cms_cmp_modal-loading" aria-label="Lo…" at bounding box center [362, 176] width 429 height 238
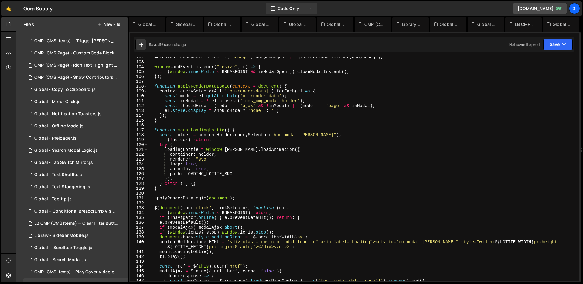
scroll to position [722, 0]
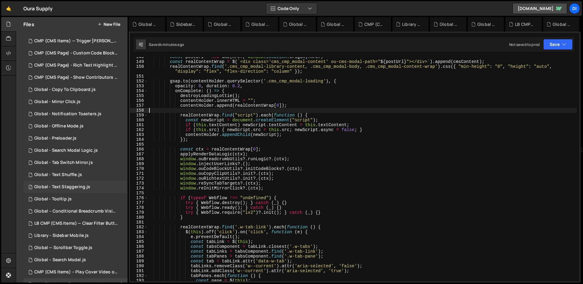
click at [78, 190] on div "1 Global - Text Staggering.js 0" at bounding box center [75, 187] width 104 height 12
click at [88, 166] on div "1 Global - Tab Switch Mirror.js 0" at bounding box center [75, 162] width 104 height 12
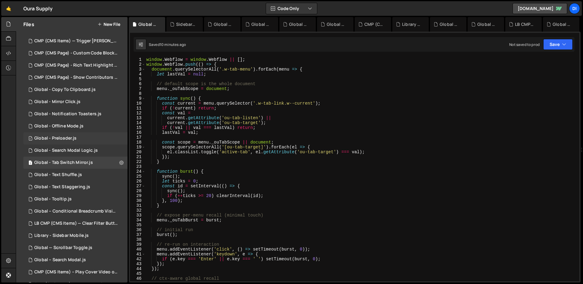
click at [91, 136] on div "1 Global - Preloader.js 0" at bounding box center [75, 138] width 104 height 12
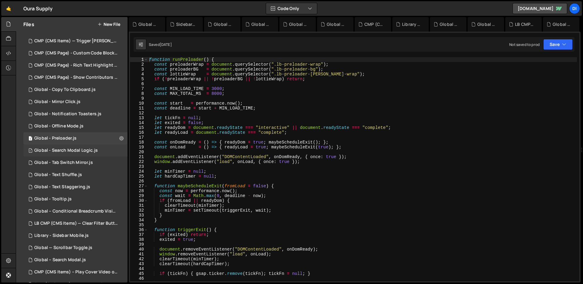
scroll to position [1634, 0]
click at [84, 201] on div "1 Global - Tooltip.js 0" at bounding box center [75, 199] width 104 height 12
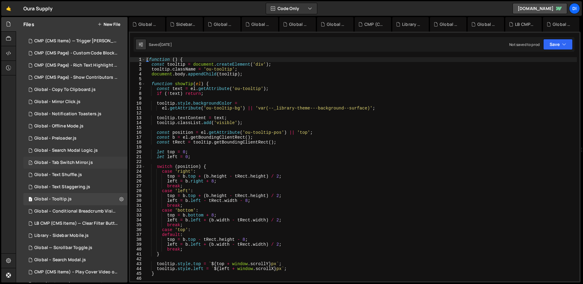
scroll to position [0, 0]
click at [93, 162] on div "1 Global - Tab Switch Mirror.js 0" at bounding box center [75, 162] width 104 height 12
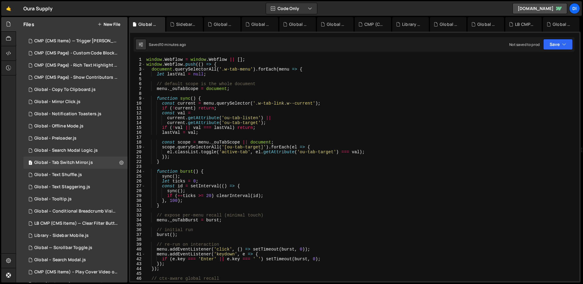
click at [250, 154] on div "window . Webflow = window . Webflow || [ ] ; window . Webflow . push (( ) => { …" at bounding box center [361, 174] width 432 height 234
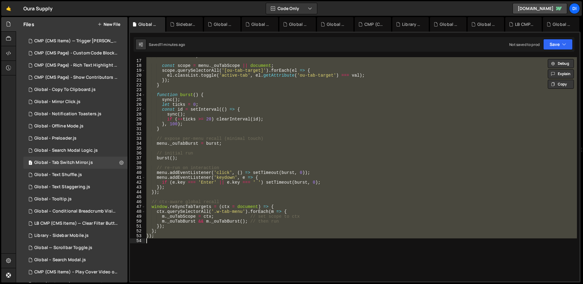
scroll to position [61, 0]
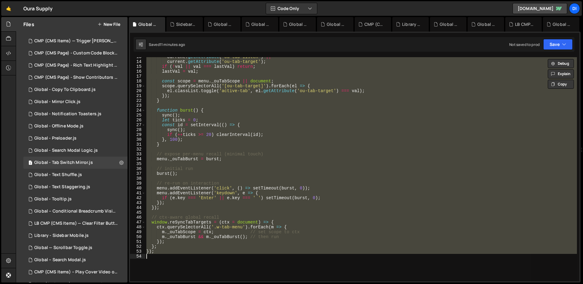
click at [261, 167] on div "current . getAttribute ( 'ou-tab-listen' ) || current . getAttribute ( 'ou-tab-…" at bounding box center [361, 169] width 432 height 224
type textarea "});"
paste textarea
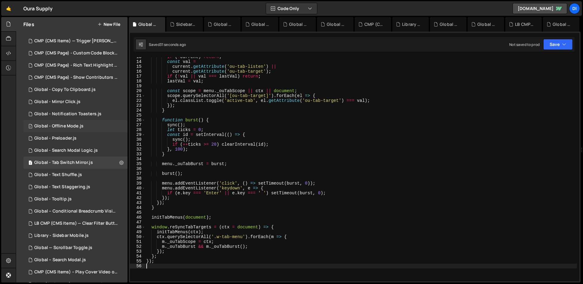
click at [73, 127] on div "Global - Offline Mode.js" at bounding box center [58, 125] width 49 height 5
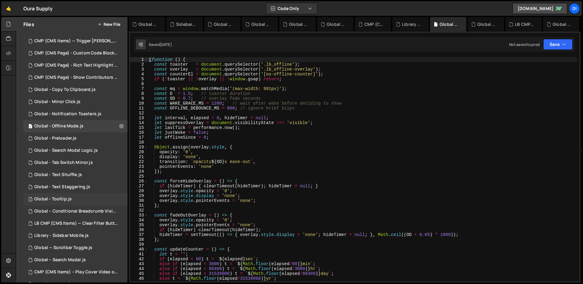
scroll to position [32, 0]
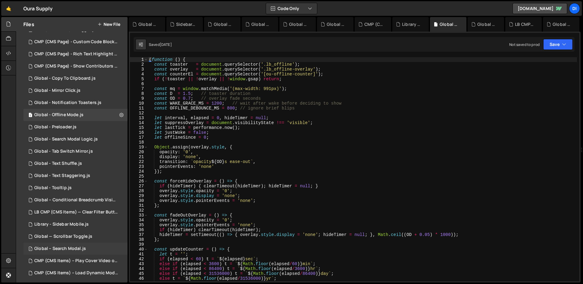
click at [90, 246] on div "1 Global – Search Modal.js 0" at bounding box center [75, 248] width 104 height 12
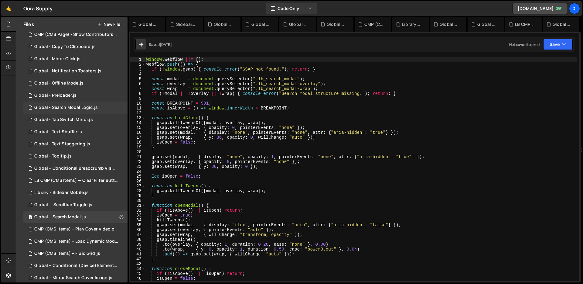
scroll to position [84, 0]
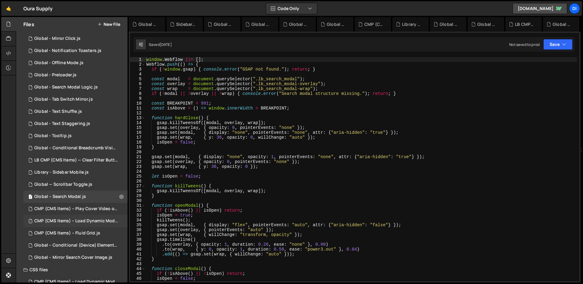
click at [84, 220] on div "CMP (CMS Items) – Load Dynamic Modal (AJAX).js" at bounding box center [76, 220] width 84 height 5
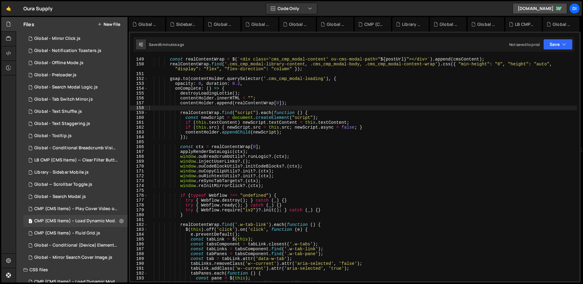
scroll to position [719, 0]
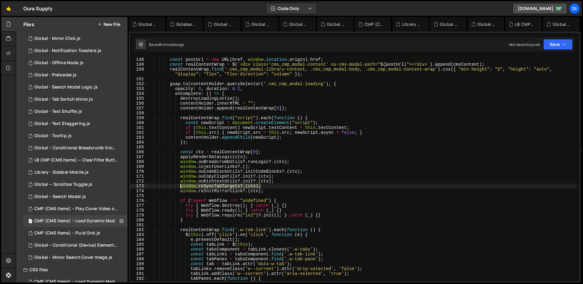
drag, startPoint x: 265, startPoint y: 187, endPoint x: 180, endPoint y: 187, distance: 84.7
click at [180, 187] on div "const cmsContent = $ ( response ) . find ( cmsPageContent ) . find ( '[ou-rende…" at bounding box center [362, 169] width 429 height 234
paste textarea "(modalEl"
click at [237, 104] on div "const cmsContent = $ ( response ) . find ( cmsPageContent ) . find ( '[ou-rende…" at bounding box center [362, 169] width 429 height 234
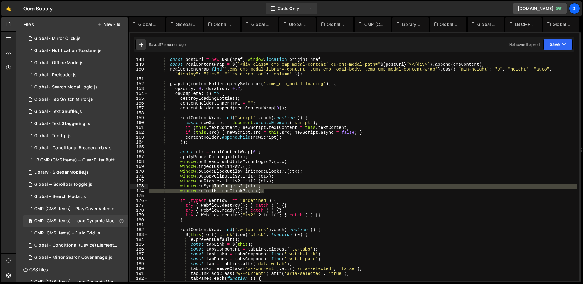
drag, startPoint x: 275, startPoint y: 189, endPoint x: 212, endPoint y: 188, distance: 63.2
click at [212, 188] on div "const cmsContent = $ ( response ) . find ( cmsPageContent ) . find ( '[ou-rende…" at bounding box center [362, 169] width 429 height 234
click at [213, 187] on div "const cmsContent = $ ( response ) . find ( cmsPageContent ) . find ( '[ou-rende…" at bounding box center [362, 169] width 429 height 224
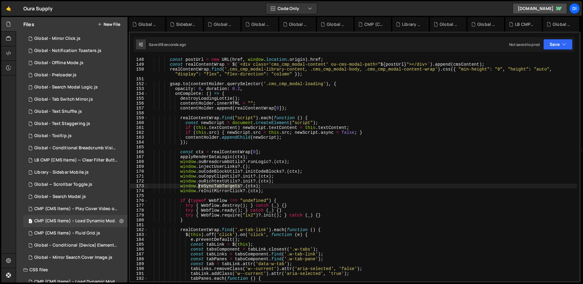
click at [213, 187] on div "const cmsContent = $ ( response ) . find ( cmsPageContent ) . find ( '[ou-rende…" at bounding box center [362, 169] width 429 height 234
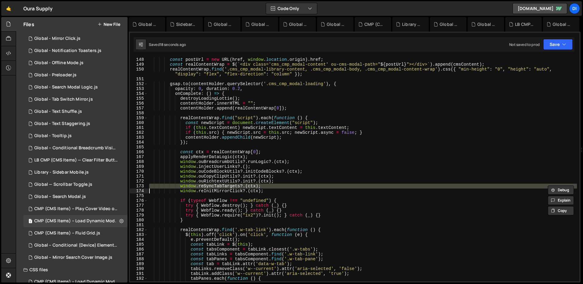
click at [213, 187] on div "const cmsContent = $ ( response ) . find ( cmsPageContent ) . find ( '[ou-rende…" at bounding box center [362, 169] width 429 height 234
click at [283, 188] on div "const cmsContent = $ ( response ) . find ( cmsPageContent ) . find ( '[ou-rende…" at bounding box center [362, 169] width 429 height 224
type textarea "window.reSyncTabTargets?.(ctx);"
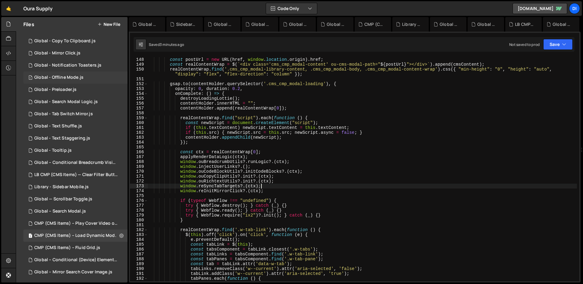
scroll to position [65, 0]
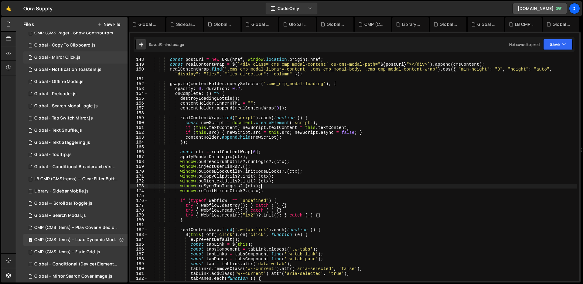
click at [100, 60] on div "1 Global - Mirror Click.js 0" at bounding box center [75, 57] width 104 height 12
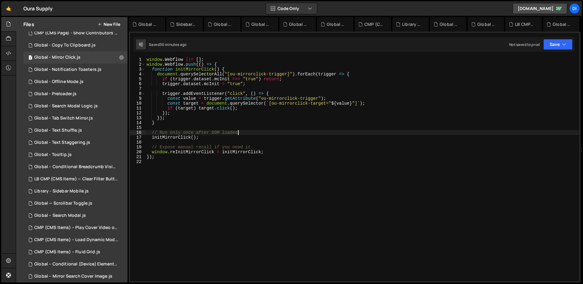
click at [302, 135] on div "window . Webflow ||= [ ] ; window . Webflow . push (( ) => { function initMirro…" at bounding box center [362, 174] width 434 height 234
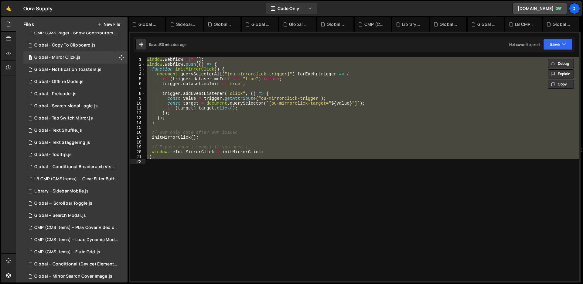
click at [244, 130] on div "window . Webflow ||= [ ] ; window . Webflow . push (( ) => { function initMirro…" at bounding box center [362, 169] width 434 height 224
type textarea "});"
paste textarea
